Goal: Information Seeking & Learning: Learn about a topic

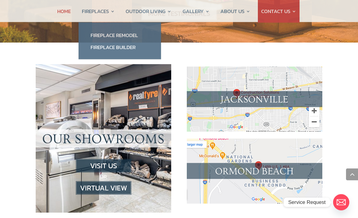
scroll to position [579, 0]
click at [127, 33] on link "Fireplace Remodel" at bounding box center [119, 35] width 70 height 12
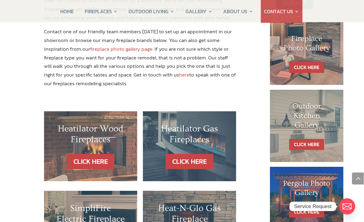
scroll to position [287, 0]
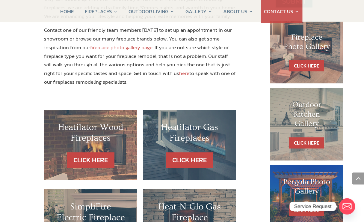
click at [195, 122] on div "Heatilator Gas Fireplaces" at bounding box center [189, 137] width 69 height 31
click at [192, 122] on div "Heatilator Gas Fireplaces" at bounding box center [189, 137] width 69 height 31
click at [193, 152] on link "CLICK HERE" at bounding box center [189, 159] width 52 height 15
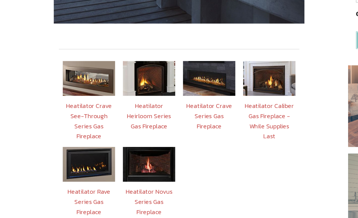
scroll to position [202, 0]
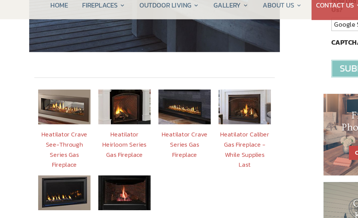
click at [193, 76] on img at bounding box center [206, 89] width 40 height 27
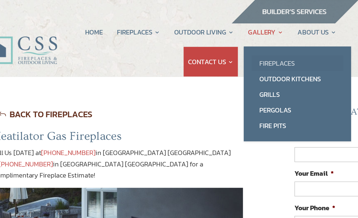
click at [240, 46] on link "Fireplaces" at bounding box center [275, 49] width 70 height 12
click at [240, 47] on link "Fireplaces" at bounding box center [275, 49] width 70 height 12
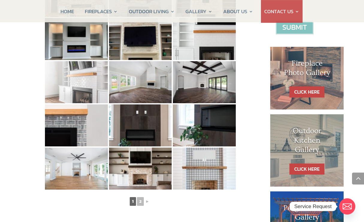
scroll to position [262, 0]
click at [97, 86] on img at bounding box center [76, 82] width 63 height 42
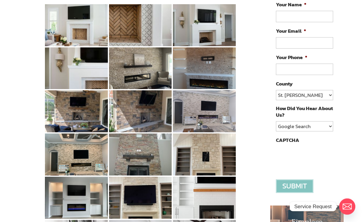
scroll to position [0, 0]
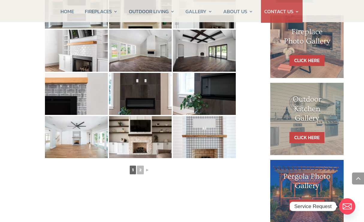
scroll to position [294, 0]
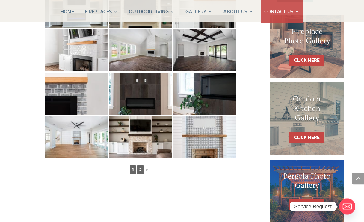
click at [143, 171] on link "2" at bounding box center [140, 169] width 7 height 9
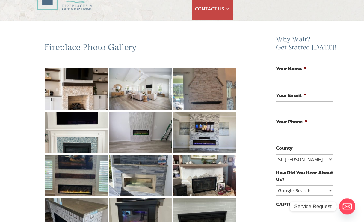
scroll to position [40, 0]
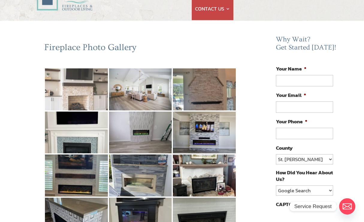
click at [71, 92] on img at bounding box center [76, 89] width 63 height 42
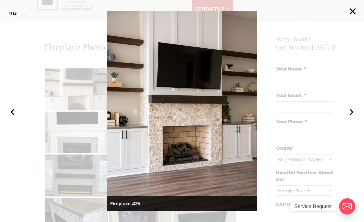
click at [352, 13] on button "×" at bounding box center [352, 11] width 13 height 13
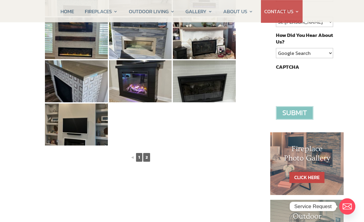
scroll to position [177, 0]
click at [137, 156] on link "1" at bounding box center [139, 157] width 6 height 9
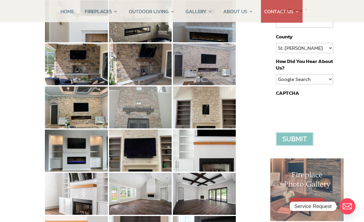
scroll to position [151, 0]
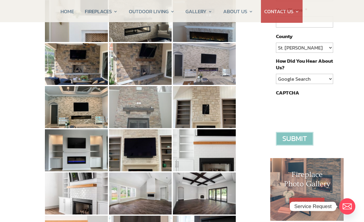
click at [150, 117] on img at bounding box center [140, 107] width 63 height 42
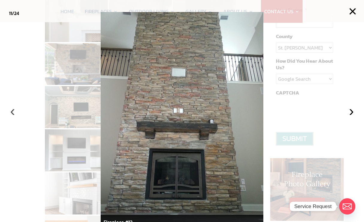
click at [14, 117] on button "‹" at bounding box center [12, 110] width 13 height 13
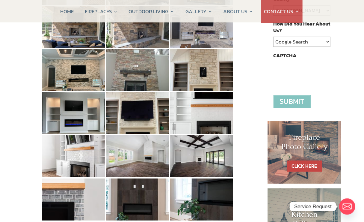
scroll to position [185, 3]
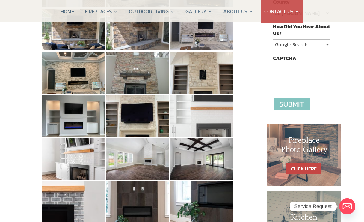
click at [214, 114] on img at bounding box center [201, 116] width 63 height 42
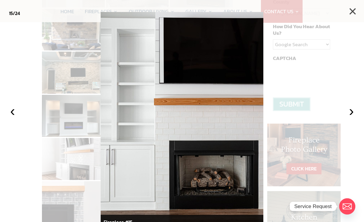
click at [346, 13] on button "×" at bounding box center [352, 11] width 13 height 13
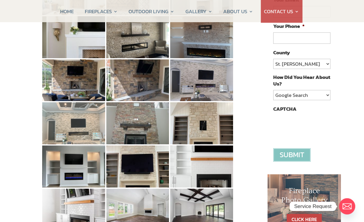
scroll to position [135, 3]
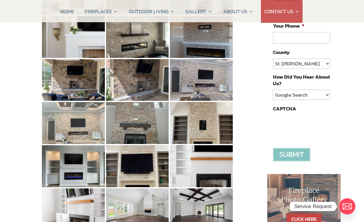
click at [91, 127] on img at bounding box center [73, 123] width 63 height 42
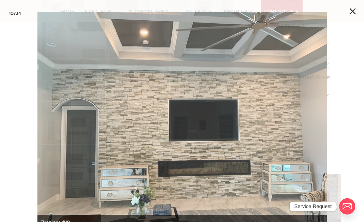
click at [348, 10] on button "×" at bounding box center [352, 11] width 13 height 13
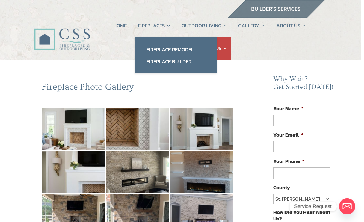
scroll to position [0, 3]
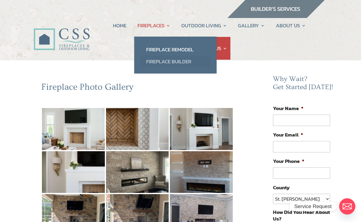
click at [184, 61] on link "Fireplace Builder" at bounding box center [175, 61] width 70 height 12
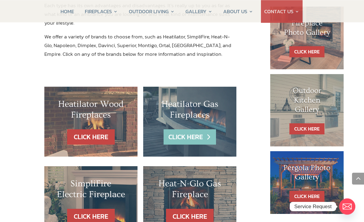
scroll to position [302, 0]
click at [191, 129] on link "CLICK HERE" at bounding box center [190, 136] width 52 height 15
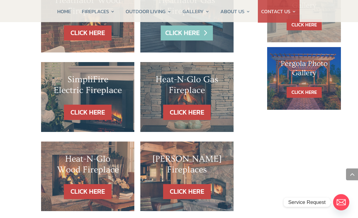
scroll to position [406, 0]
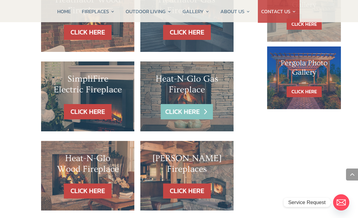
click at [185, 104] on link "CLICK HERE" at bounding box center [187, 111] width 52 height 15
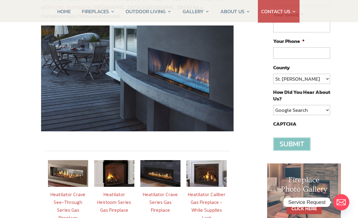
scroll to position [119, 0]
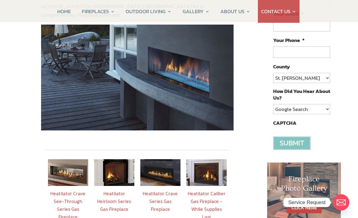
click at [208, 167] on img at bounding box center [206, 172] width 40 height 27
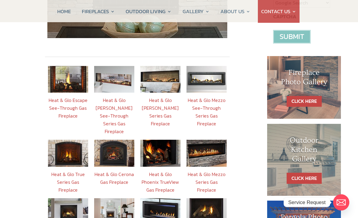
scroll to position [226, 0]
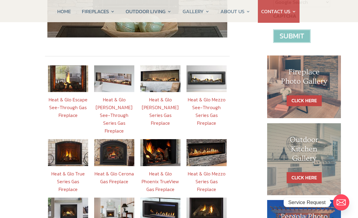
click at [70, 140] on img at bounding box center [68, 152] width 40 height 27
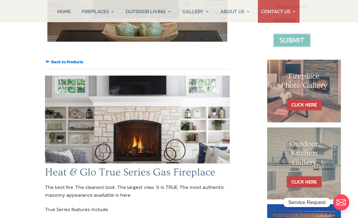
scroll to position [215, 0]
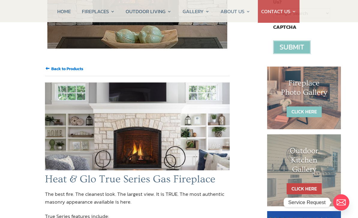
click at [307, 107] on link "CLICK HERE" at bounding box center [303, 111] width 35 height 11
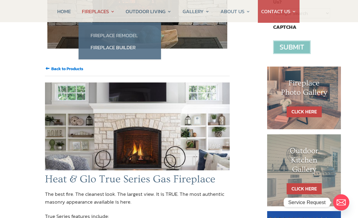
click at [100, 38] on link "Fireplace Remodel" at bounding box center [119, 35] width 70 height 12
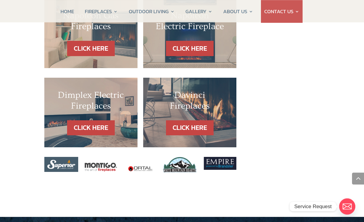
scroll to position [637, 0]
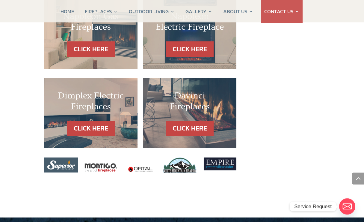
click at [199, 90] on div "Davinci Fireplaces" at bounding box center [189, 105] width 69 height 31
click at [193, 121] on link "CLICK HERE" at bounding box center [190, 128] width 52 height 15
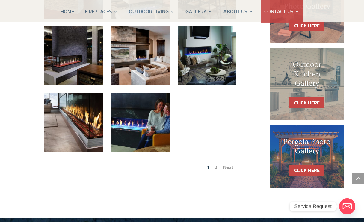
scroll to position [329, 0]
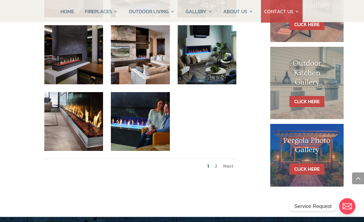
click at [316, 90] on div "Outdoor Kitchen Gallery" at bounding box center [307, 77] width 50 height 37
click at [313, 97] on link "CLICK HERE" at bounding box center [306, 101] width 35 height 11
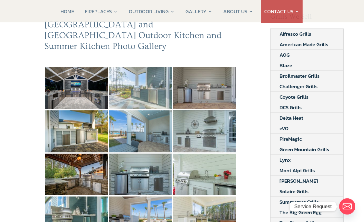
scroll to position [62, 0]
click at [144, 81] on img at bounding box center [140, 88] width 63 height 42
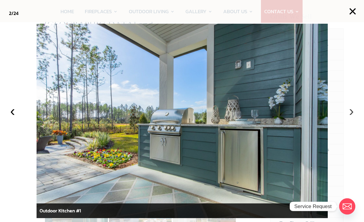
click at [347, 117] on button "›" at bounding box center [351, 110] width 13 height 13
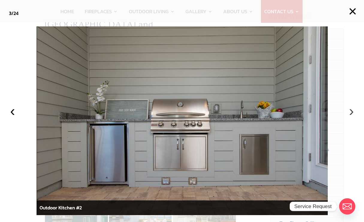
click at [351, 117] on button "›" at bounding box center [351, 110] width 13 height 13
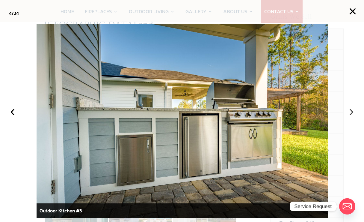
click at [352, 117] on button "›" at bounding box center [351, 110] width 13 height 13
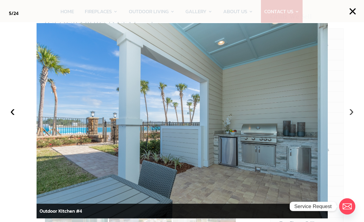
click at [354, 117] on button "›" at bounding box center [351, 110] width 13 height 13
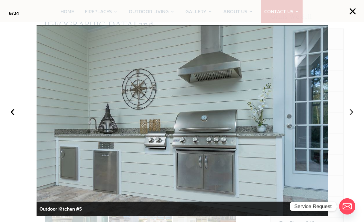
click at [354, 117] on button "›" at bounding box center [351, 110] width 13 height 13
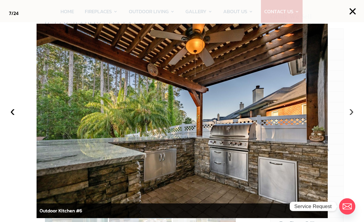
click at [353, 117] on button "›" at bounding box center [351, 110] width 13 height 13
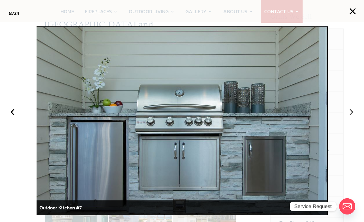
click at [354, 117] on button "›" at bounding box center [351, 110] width 13 height 13
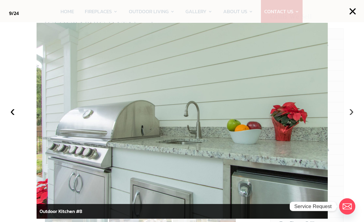
click at [353, 117] on button "›" at bounding box center [351, 110] width 13 height 13
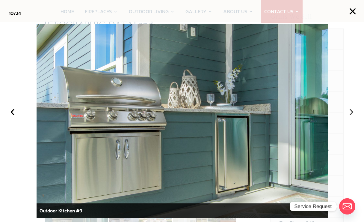
click at [350, 117] on button "›" at bounding box center [351, 110] width 13 height 13
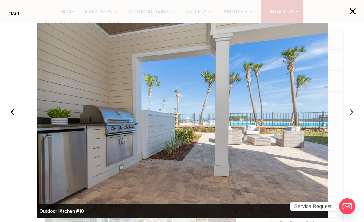
click at [351, 117] on button "›" at bounding box center [351, 110] width 13 height 13
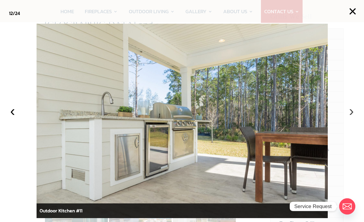
click at [353, 117] on button "›" at bounding box center [351, 110] width 13 height 13
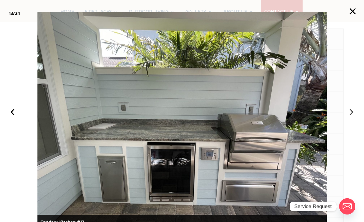
click at [353, 117] on button "›" at bounding box center [351, 110] width 13 height 13
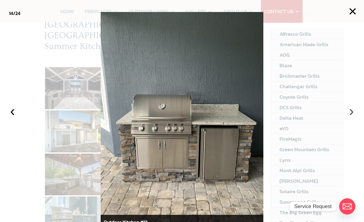
click at [351, 117] on button "›" at bounding box center [351, 110] width 13 height 13
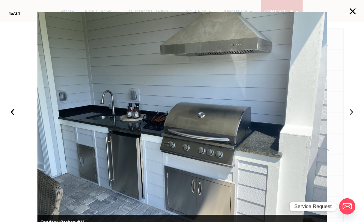
click at [349, 117] on button "›" at bounding box center [351, 110] width 13 height 13
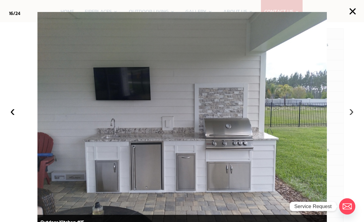
click at [351, 117] on button "›" at bounding box center [351, 110] width 13 height 13
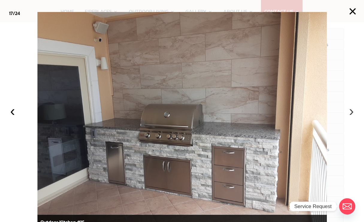
click at [350, 117] on button "›" at bounding box center [351, 110] width 13 height 13
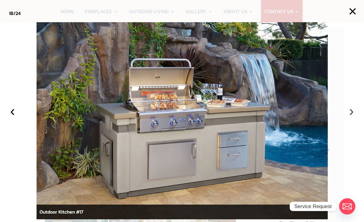
click at [351, 117] on button "›" at bounding box center [351, 110] width 13 height 13
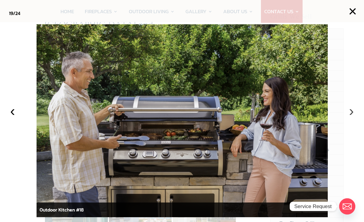
click at [349, 117] on button "›" at bounding box center [351, 110] width 13 height 13
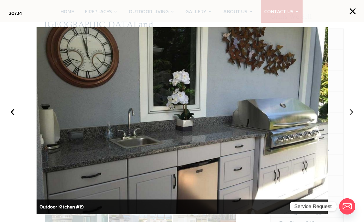
click at [350, 117] on button "›" at bounding box center [351, 110] width 13 height 13
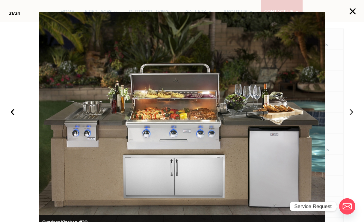
click at [352, 117] on button "›" at bounding box center [351, 110] width 13 height 13
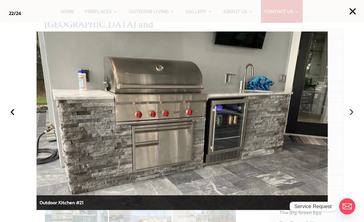
click at [354, 117] on button "›" at bounding box center [351, 110] width 13 height 13
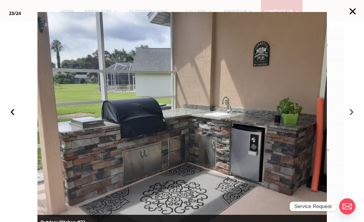
click at [354, 117] on button "›" at bounding box center [351, 110] width 13 height 13
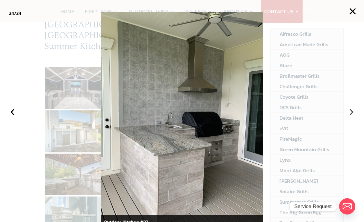
click at [353, 117] on button "›" at bounding box center [351, 110] width 13 height 13
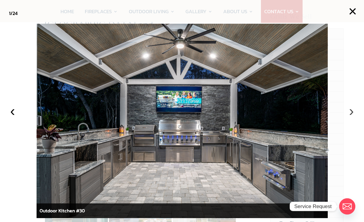
click at [353, 117] on button "›" at bounding box center [351, 110] width 13 height 13
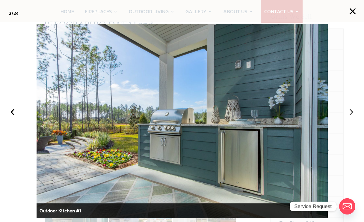
click at [351, 117] on button "›" at bounding box center [351, 110] width 13 height 13
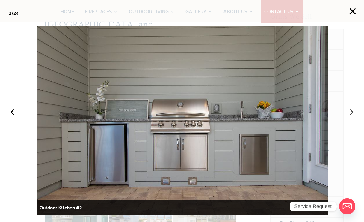
click at [351, 117] on button "›" at bounding box center [351, 110] width 13 height 13
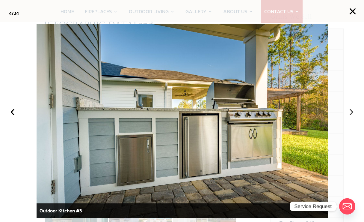
click at [351, 117] on button "›" at bounding box center [351, 110] width 13 height 13
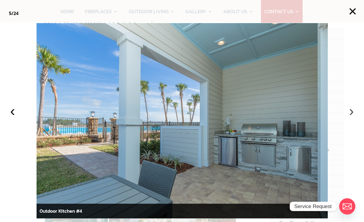
click at [350, 117] on button "›" at bounding box center [351, 110] width 13 height 13
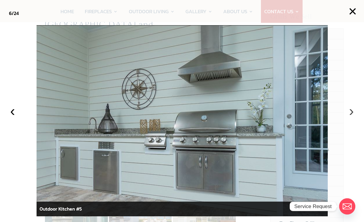
click at [351, 117] on button "›" at bounding box center [351, 110] width 13 height 13
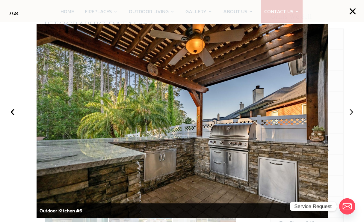
click at [352, 117] on button "›" at bounding box center [351, 110] width 13 height 13
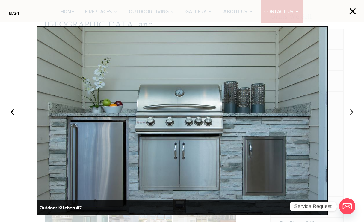
click at [347, 117] on button "›" at bounding box center [351, 110] width 13 height 13
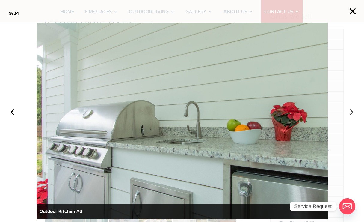
click at [352, 117] on button "›" at bounding box center [351, 110] width 13 height 13
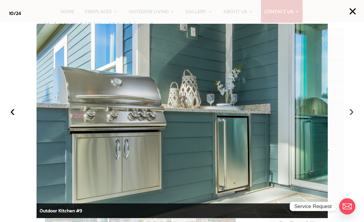
click at [350, 117] on button "›" at bounding box center [351, 110] width 13 height 13
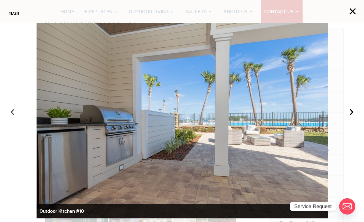
click at [10, 117] on button "‹" at bounding box center [12, 110] width 13 height 13
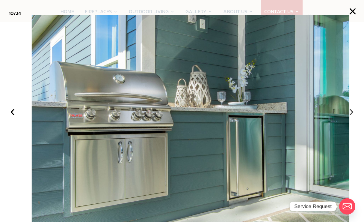
click at [348, 117] on button "›" at bounding box center [351, 110] width 13 height 13
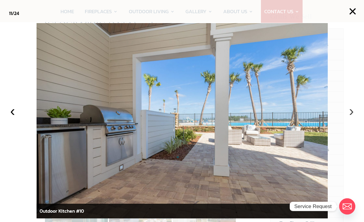
click at [356, 117] on button "›" at bounding box center [351, 110] width 13 height 13
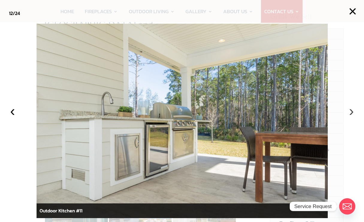
click at [353, 117] on button "›" at bounding box center [351, 110] width 13 height 13
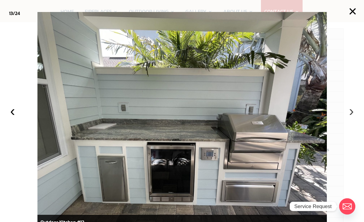
click at [352, 117] on button "›" at bounding box center [351, 110] width 13 height 13
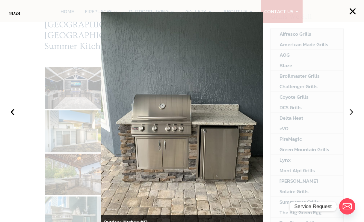
click at [348, 117] on button "›" at bounding box center [351, 110] width 13 height 13
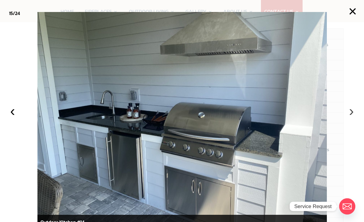
click at [351, 117] on button "›" at bounding box center [351, 110] width 13 height 13
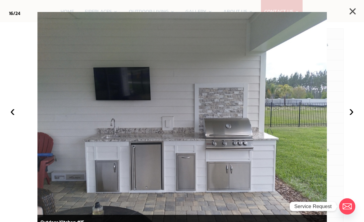
click at [351, 7] on button "×" at bounding box center [352, 11] width 13 height 13
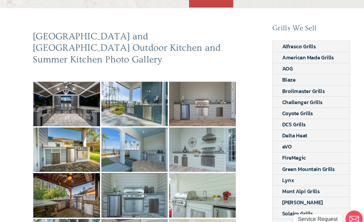
scroll to position [0, 0]
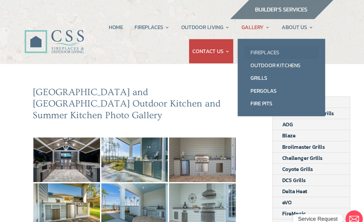
click at [258, 48] on link "Fireplaces" at bounding box center [279, 49] width 70 height 12
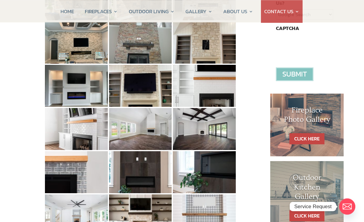
scroll to position [215, 0]
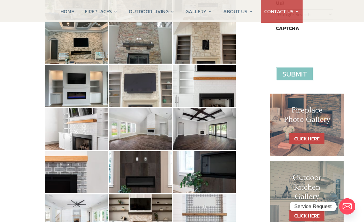
click at [155, 90] on img at bounding box center [140, 86] width 63 height 42
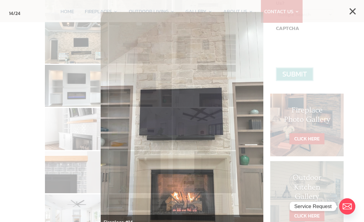
click at [344, 10] on div at bounding box center [182, 111] width 364 height 222
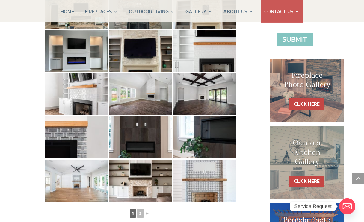
scroll to position [250, 0]
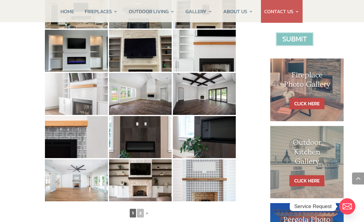
click at [90, 100] on img at bounding box center [76, 94] width 63 height 42
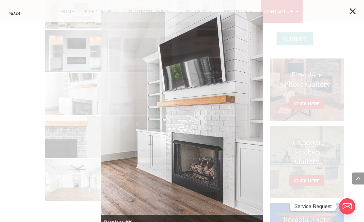
click at [351, 11] on button "×" at bounding box center [352, 11] width 13 height 13
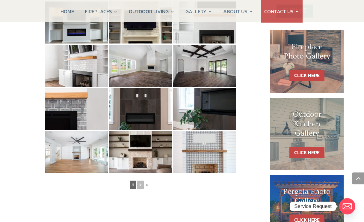
scroll to position [278, 0]
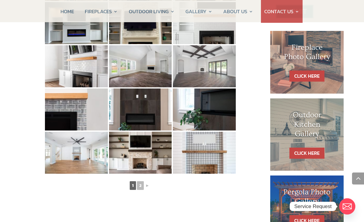
click at [210, 78] on img at bounding box center [204, 66] width 63 height 42
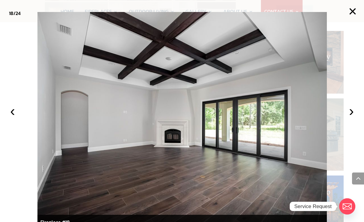
click at [351, 13] on button "×" at bounding box center [352, 11] width 13 height 13
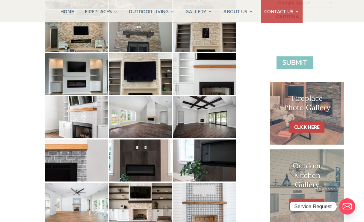
scroll to position [227, 0]
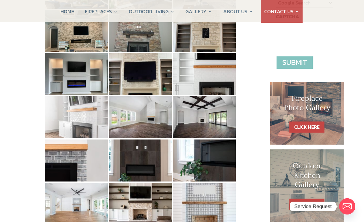
click at [95, 121] on img at bounding box center [76, 117] width 63 height 42
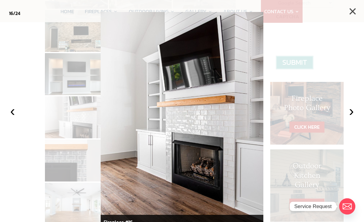
click at [347, 11] on button "×" at bounding box center [352, 11] width 13 height 13
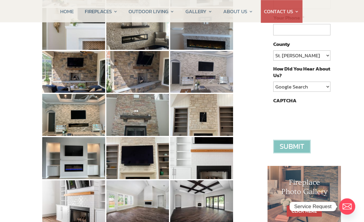
scroll to position [143, 3]
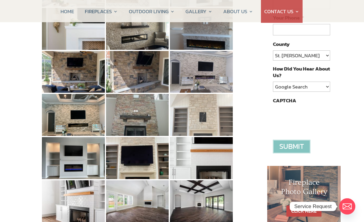
click at [208, 122] on img at bounding box center [201, 115] width 63 height 42
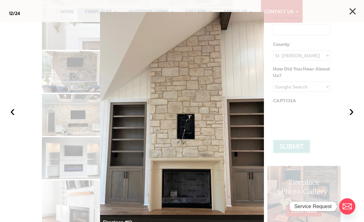
click at [350, 11] on button "×" at bounding box center [352, 11] width 13 height 13
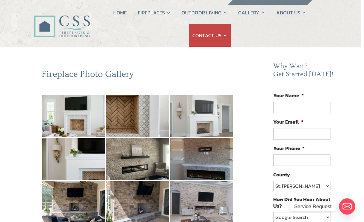
scroll to position [13, 3]
click at [206, 134] on img at bounding box center [201, 116] width 63 height 42
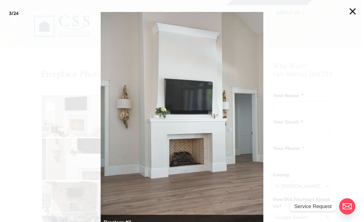
click at [350, 11] on button "×" at bounding box center [352, 11] width 13 height 13
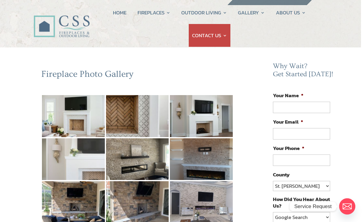
click at [88, 163] on img at bounding box center [73, 159] width 63 height 42
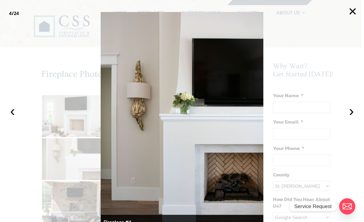
click at [349, 11] on button "×" at bounding box center [352, 11] width 13 height 13
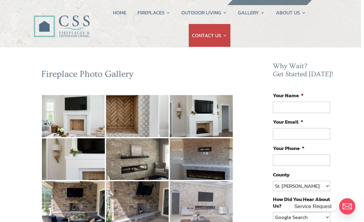
click at [206, 198] on img at bounding box center [201, 202] width 63 height 42
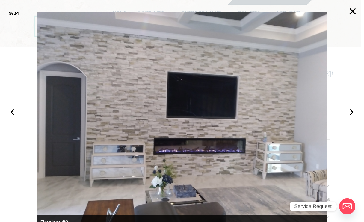
click at [350, 8] on button "×" at bounding box center [352, 11] width 13 height 13
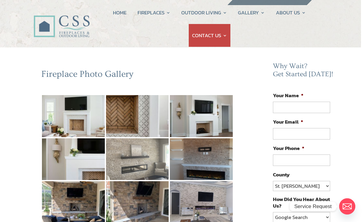
click at [154, 161] on img at bounding box center [137, 159] width 63 height 42
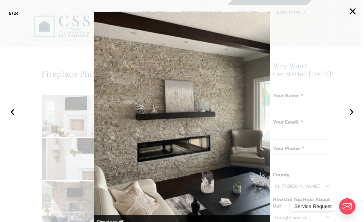
click at [353, 10] on button "×" at bounding box center [352, 11] width 13 height 13
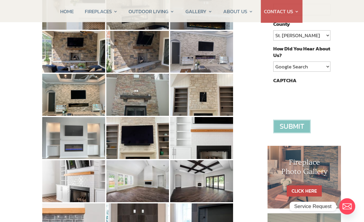
scroll to position [164, 3]
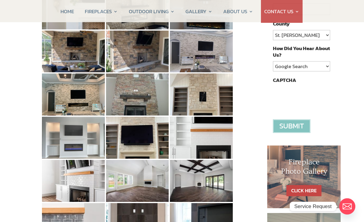
click at [86, 147] on img at bounding box center [73, 138] width 63 height 42
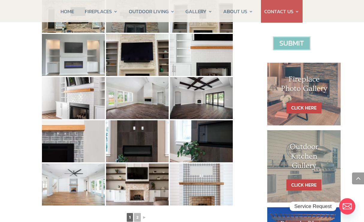
scroll to position [246, 3]
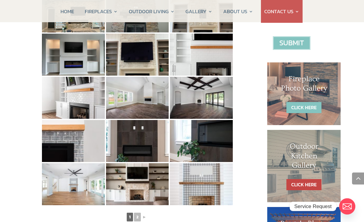
click at [300, 102] on link "CLICK HERE" at bounding box center [303, 107] width 35 height 11
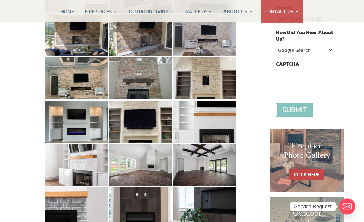
scroll to position [180, 0]
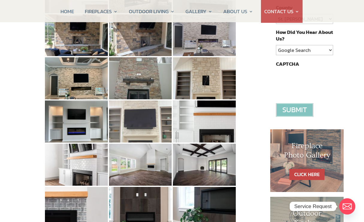
click at [125, 120] on img at bounding box center [140, 121] width 63 height 42
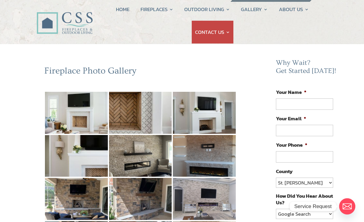
scroll to position [0, 0]
